Goal: Find specific page/section: Find specific page/section

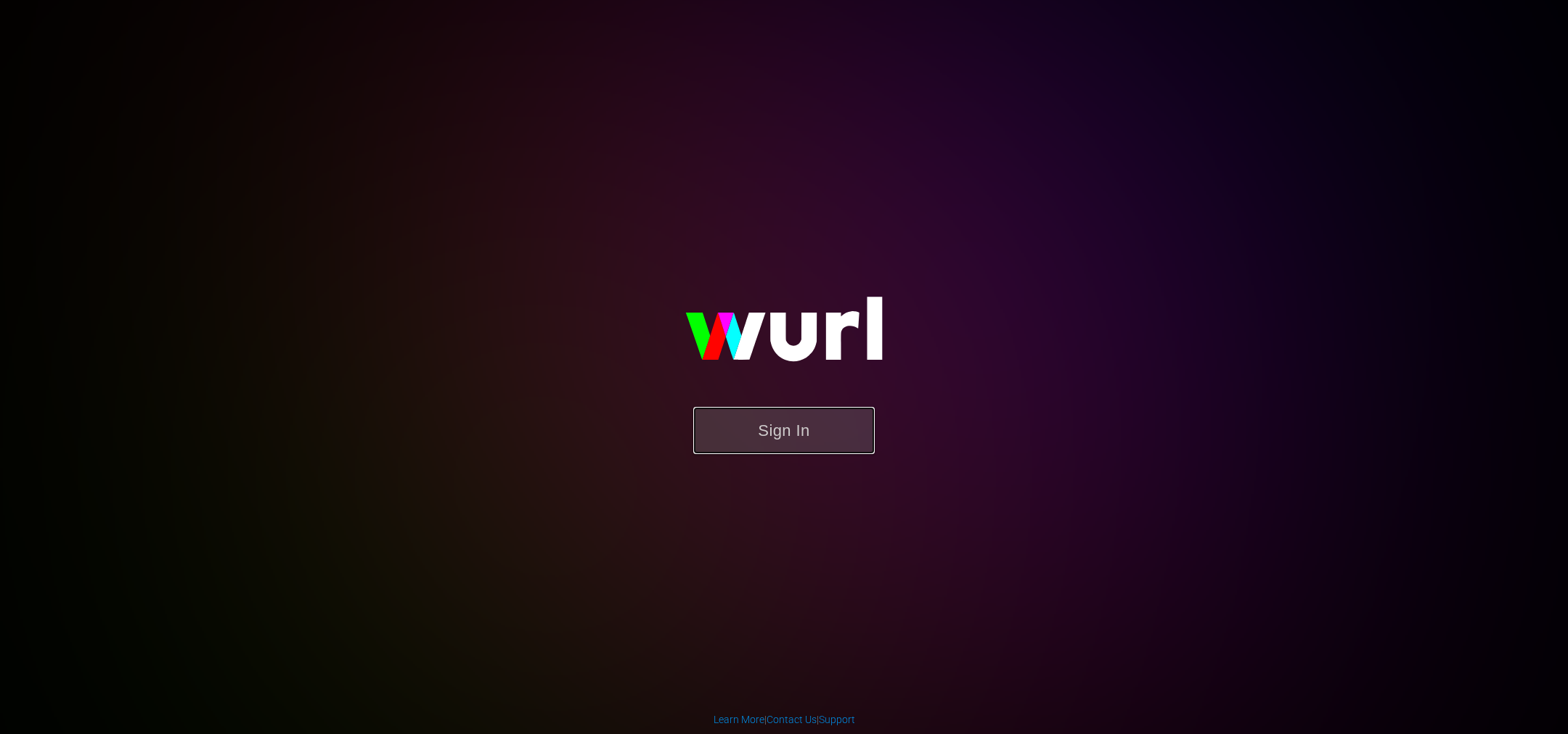
click at [565, 315] on button "Sign In" at bounding box center [784, 430] width 181 height 47
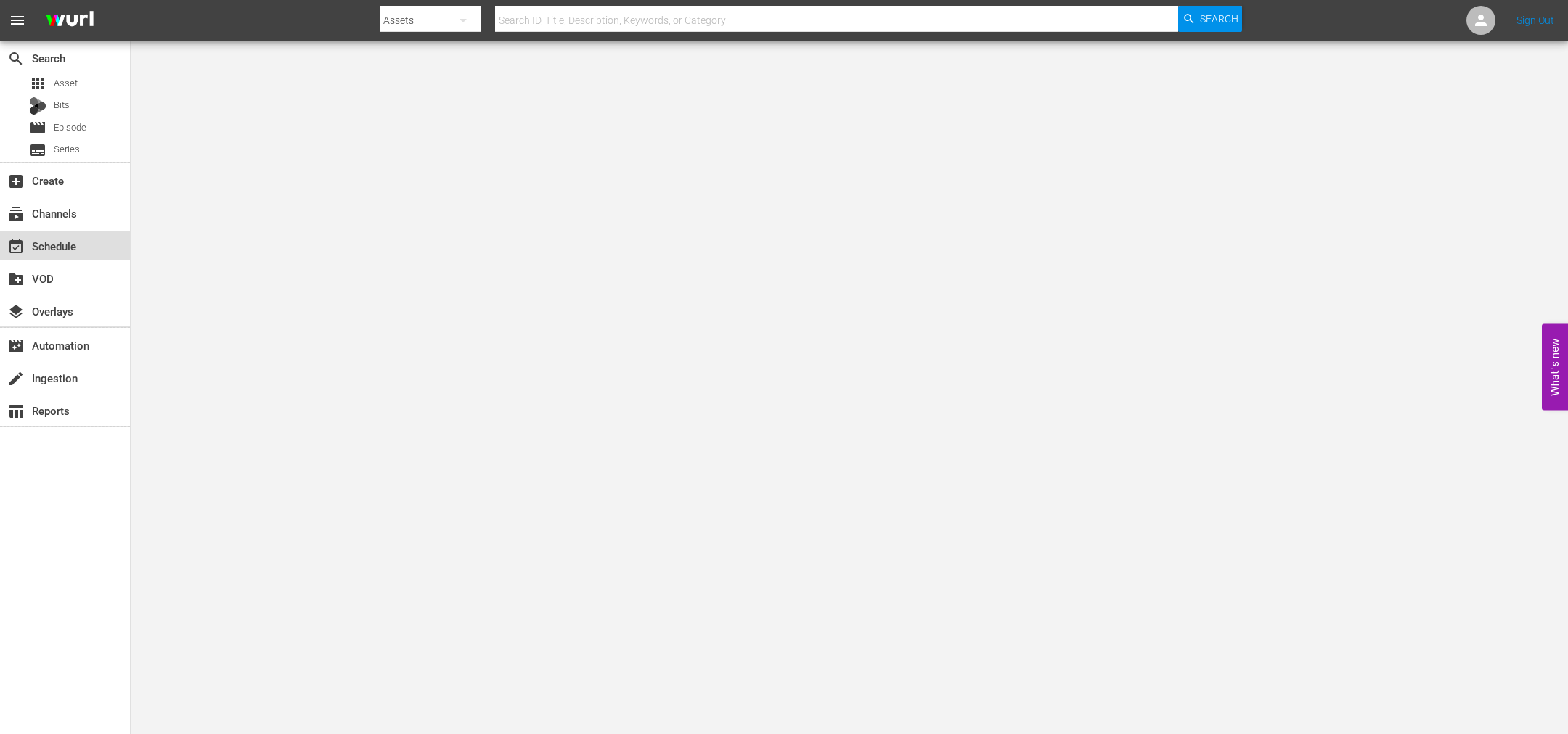
click at [97, 239] on div "event_available Schedule" at bounding box center [65, 245] width 130 height 29
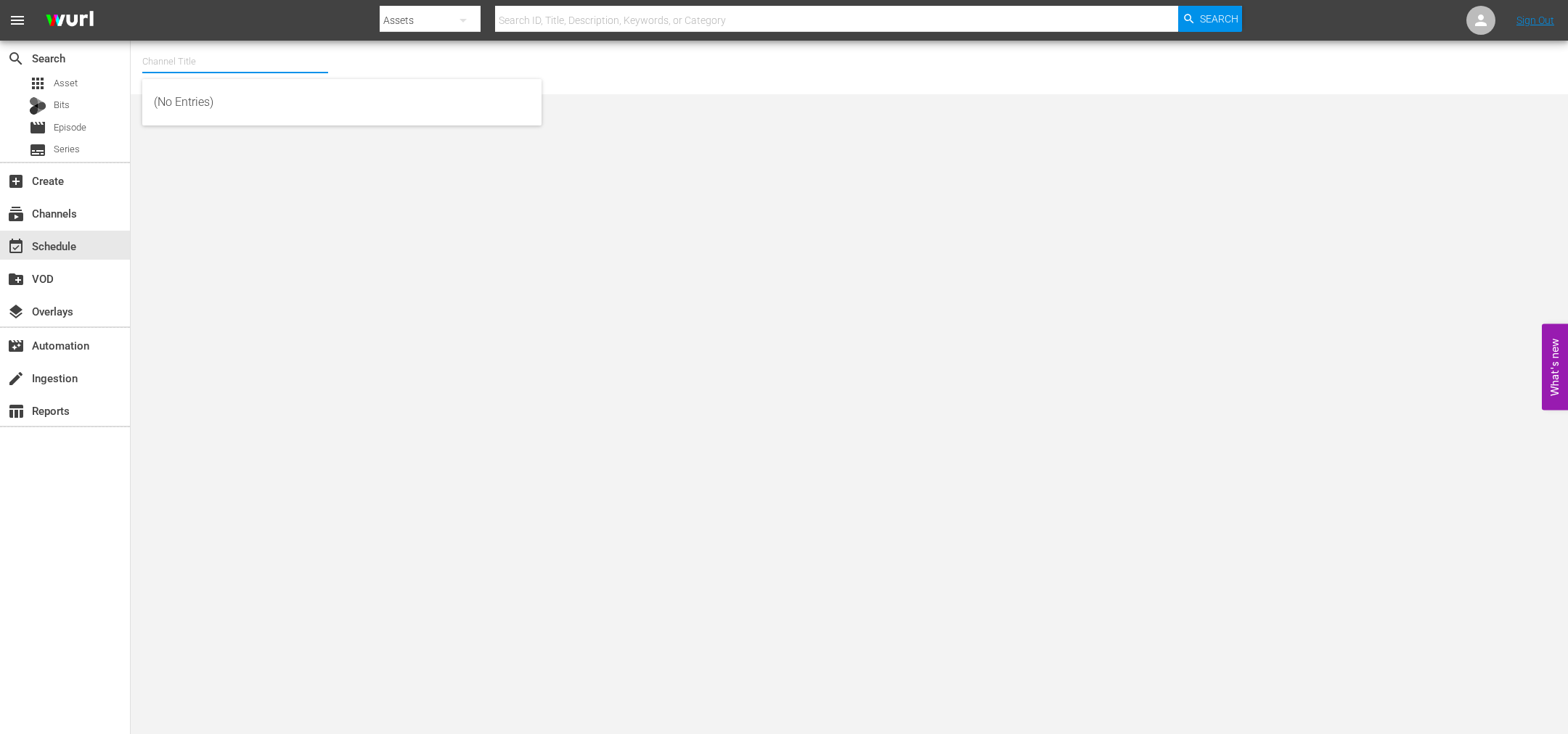
click at [194, 64] on input "text" at bounding box center [235, 62] width 186 height 35
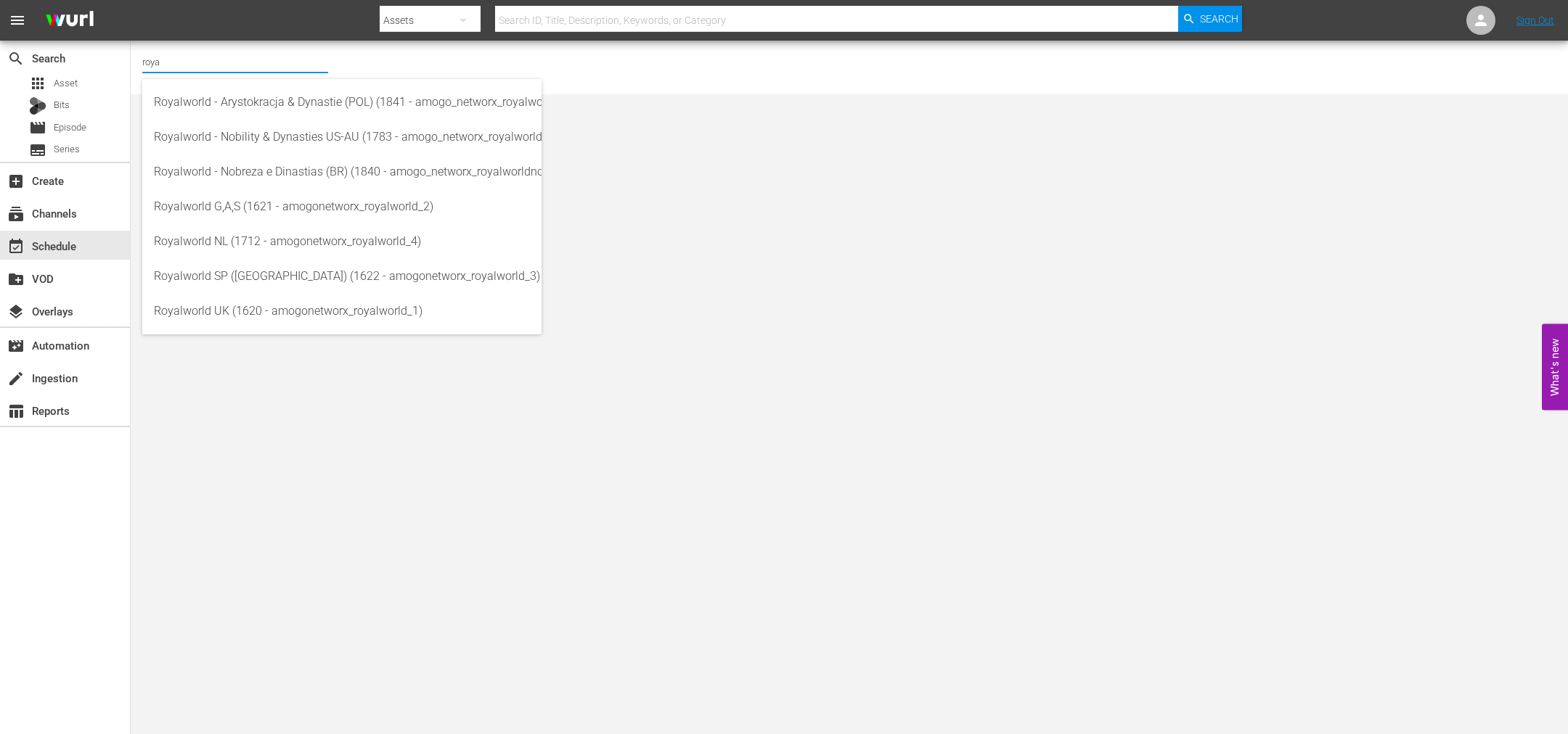
type input "royal"
